Goal: Task Accomplishment & Management: Use online tool/utility

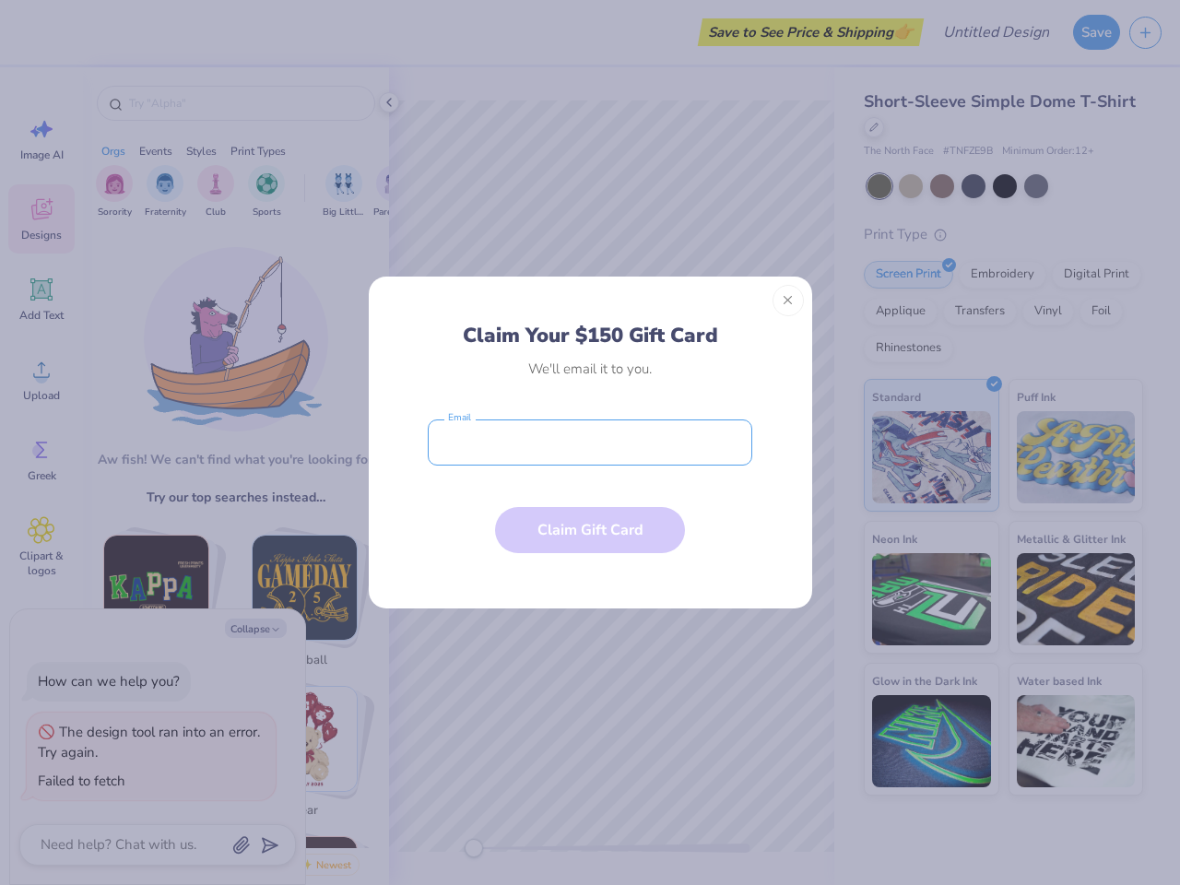
type textarea "x"
click at [590, 443] on input "email" at bounding box center [590, 443] width 325 height 46
click at [788, 301] on button "Close" at bounding box center [788, 300] width 31 height 31
